Goal: Information Seeking & Learning: Check status

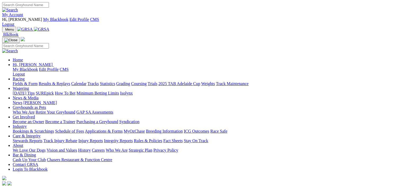
click at [65, 81] on link "Results & Replays" at bounding box center [54, 83] width 31 height 4
